Goal: Check status: Check status

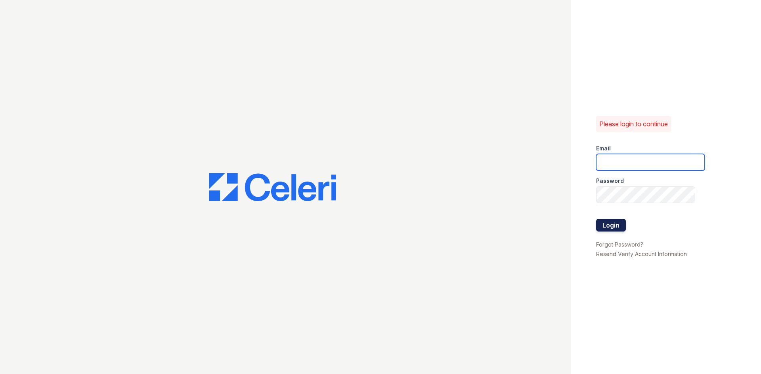
type input "[EMAIL_ADDRESS][DOMAIN_NAME]"
click at [611, 225] on button "Login" at bounding box center [611, 225] width 30 height 13
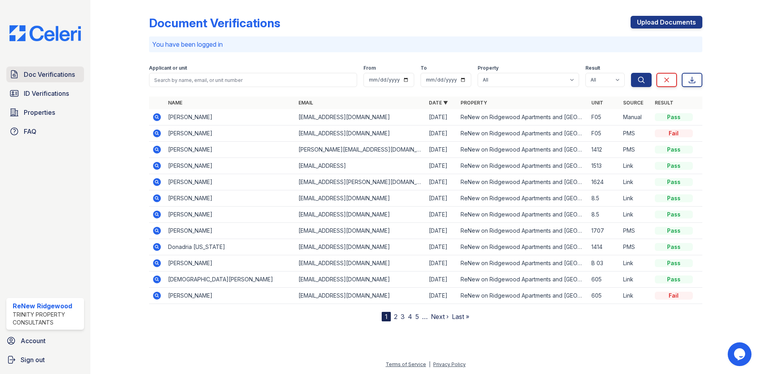
click at [45, 73] on span "Doc Verifications" at bounding box center [49, 75] width 51 height 10
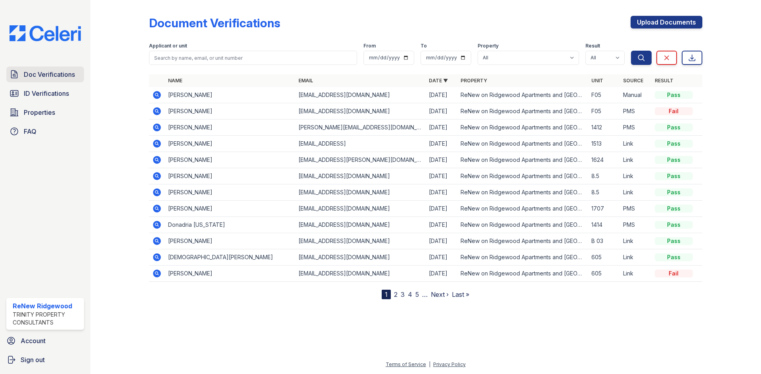
click at [69, 78] on span "Doc Verifications" at bounding box center [49, 75] width 51 height 10
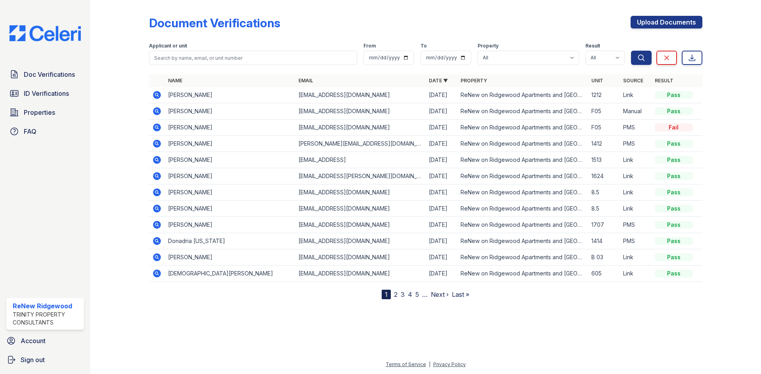
click at [152, 95] on icon at bounding box center [157, 95] width 10 height 10
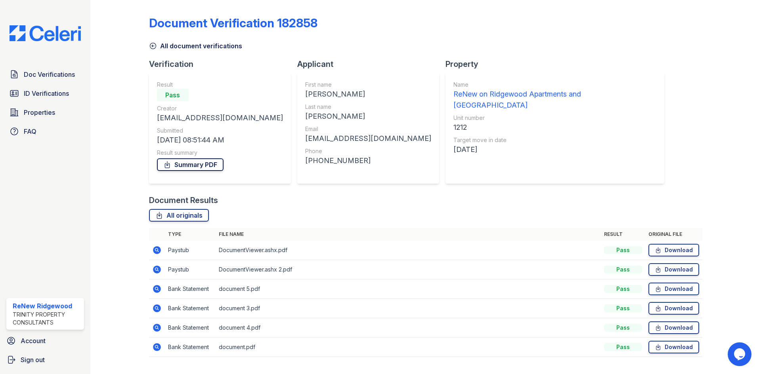
click at [198, 166] on link "Summary PDF" at bounding box center [190, 165] width 67 height 13
click at [52, 71] on span "Doc Verifications" at bounding box center [49, 75] width 51 height 10
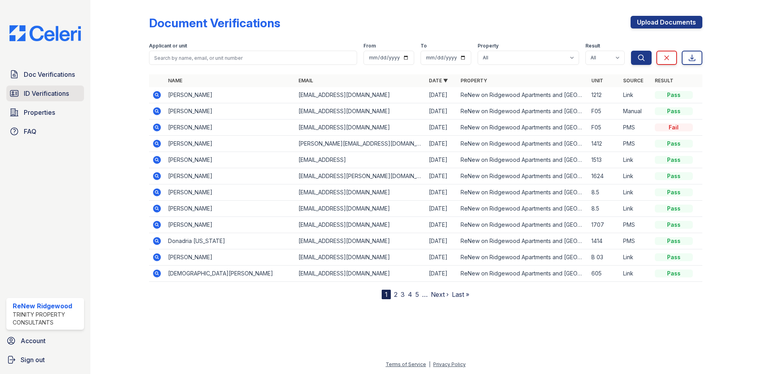
click at [51, 100] on link "ID Verifications" at bounding box center [45, 94] width 78 height 16
